Goal: Navigation & Orientation: Find specific page/section

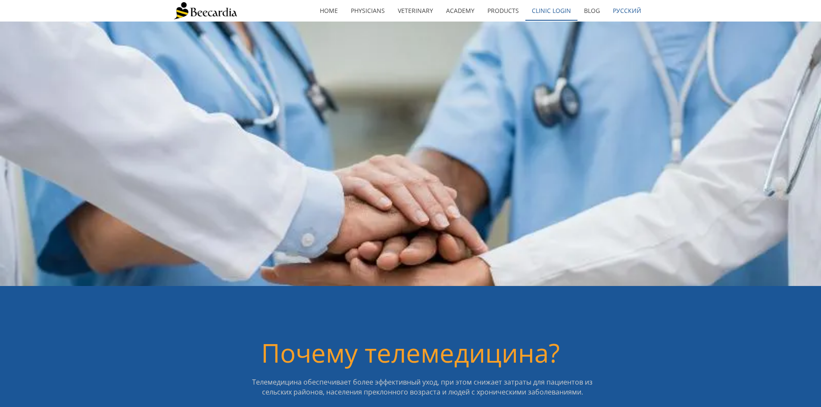
click at [547, 11] on link "Clinic Login" at bounding box center [551, 11] width 52 height 20
drag, startPoint x: 536, startPoint y: 9, endPoint x: 505, endPoint y: 34, distance: 39.3
click at [536, 9] on link "Clinic Login" at bounding box center [551, 11] width 52 height 20
click at [541, 11] on link "Clinic Login" at bounding box center [551, 11] width 52 height 20
